Goal: Communication & Community: Ask a question

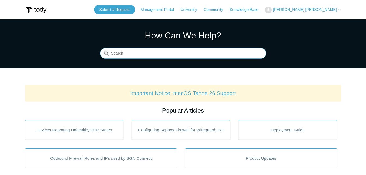
click at [172, 57] on input "Search" at bounding box center [183, 53] width 166 height 11
type input "Unauthorized Login and unable to delete Kaseya BMS Integration"
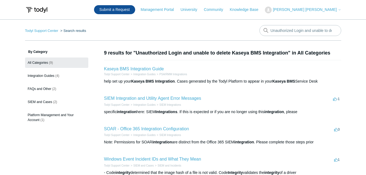
click at [135, 13] on link "Submit a Request" at bounding box center [114, 9] width 41 height 9
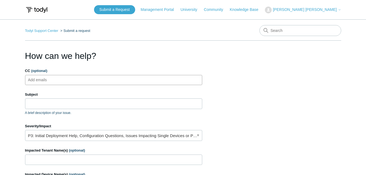
click at [105, 83] on ul "Add emails" at bounding box center [113, 80] width 177 height 10
click at [102, 106] on input "Subject" at bounding box center [113, 103] width 177 height 10
type input "Unauthorized login in Kaseya BMS Integration"
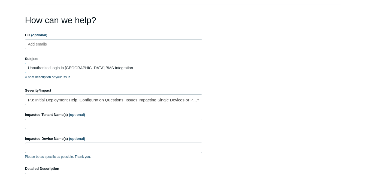
scroll to position [36, 0]
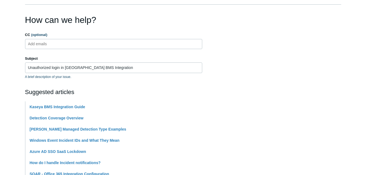
click at [99, 121] on li "Detection Coverage Overview" at bounding box center [116, 118] width 172 height 11
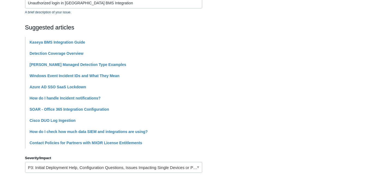
scroll to position [101, 0]
click at [285, 120] on section "How can we help? CC (optional) Add emails Subject Unauthorized login in Kaseya …" at bounding box center [183, 140] width 316 height 383
click at [279, 87] on section "How can we help? CC (optional) Add emails Subject Unauthorized login in Kaseya …" at bounding box center [183, 140] width 316 height 383
click at [0, 111] on html "Skip to main content Submit a Request Management Portal University Community Kn…" at bounding box center [183, 134] width 366 height 470
click at [3, 110] on main "Todyl Support Center Submit a request How can we help? CC (optional) Add emails…" at bounding box center [183, 125] width 366 height 413
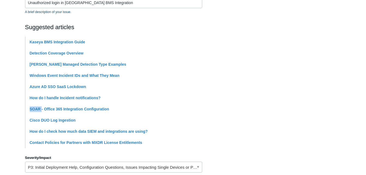
click at [3, 110] on main "Todyl Support Center Submit a request How can we help? CC (optional) Add emails…" at bounding box center [183, 125] width 366 height 413
click at [0, 169] on html "Skip to main content Submit a Request Management Portal University Community Kn…" at bounding box center [183, 134] width 366 height 470
click at [1, 130] on main "Todyl Support Center Submit a request How can we help? CC (optional) Add emails…" at bounding box center [183, 125] width 366 height 413
click at [9, 26] on main "Todyl Support Center Submit a request How can we help? CC (optional) Add emails…" at bounding box center [183, 125] width 366 height 413
click at [39, 35] on div "Suggested articles Kaseya BMS Integration Guide Detection Coverage Overview Tod…" at bounding box center [113, 86] width 177 height 126
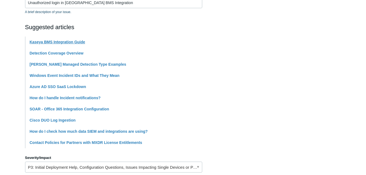
click at [53, 43] on link "Kaseya BMS Integration Guide" at bounding box center [58, 42] width 56 height 4
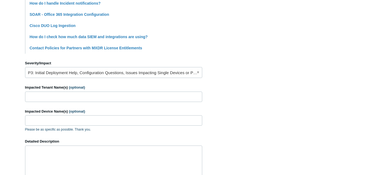
scroll to position [196, 0]
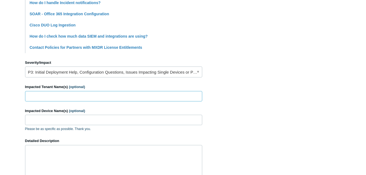
click at [147, 97] on input "Impacted Tenant Name(s) (optional)" at bounding box center [113, 96] width 177 height 10
type input "S"
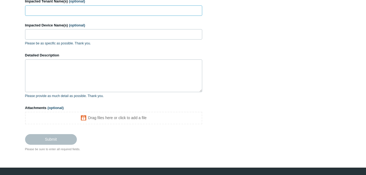
scroll to position [282, 0]
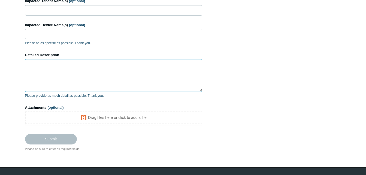
click at [117, 78] on textarea "Detailed Description" at bounding box center [113, 75] width 177 height 33
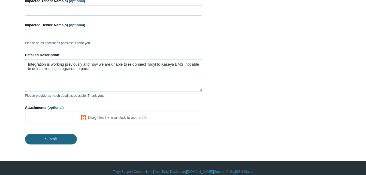
type textarea "Integration is working previously and now we are unable to re-connect Todyl to …"
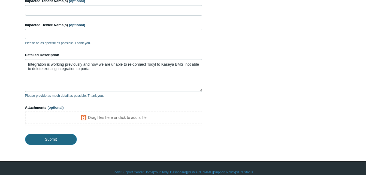
click at [60, 137] on input "Submit" at bounding box center [51, 139] width 52 height 11
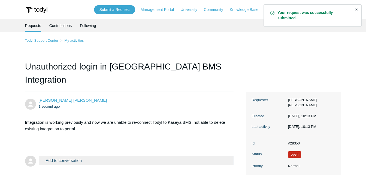
click at [72, 40] on link "My activities" at bounding box center [73, 40] width 19 height 4
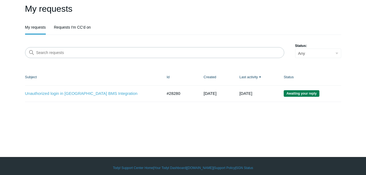
scroll to position [40, 0]
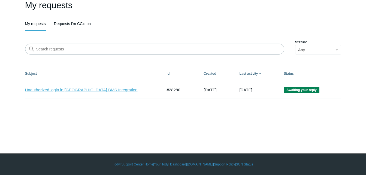
click at [71, 91] on link "Unauthorized login in [GEOGRAPHIC_DATA] BMS Integration" at bounding box center [89, 90] width 129 height 6
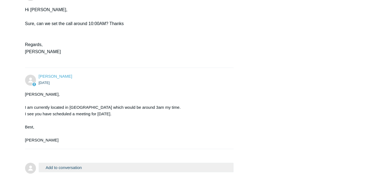
scroll to position [360, 0]
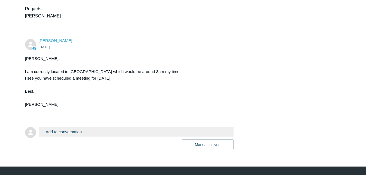
click at [65, 127] on button "Add to conversation" at bounding box center [136, 132] width 195 height 10
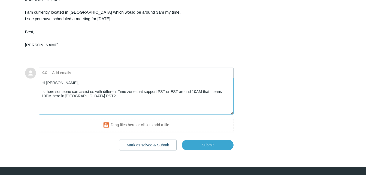
scroll to position [420, 0]
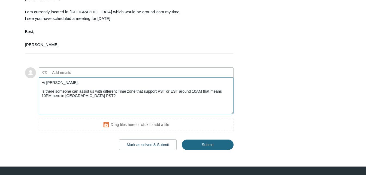
type textarea "Hi Kris, Is there someone can assist us with different Time zone that support P…"
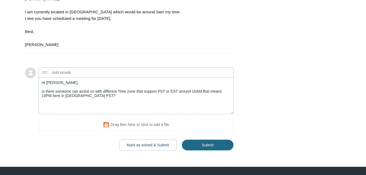
click at [207, 139] on input "Submit" at bounding box center [208, 144] width 52 height 11
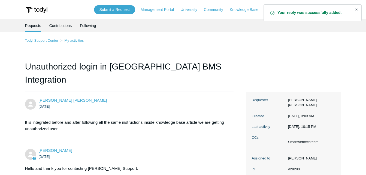
click at [75, 40] on link "My activities" at bounding box center [73, 40] width 19 height 4
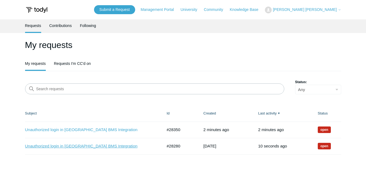
click at [93, 144] on link "Unauthorized login in [GEOGRAPHIC_DATA] BMS Integration" at bounding box center [89, 146] width 129 height 6
